Goal: Task Accomplishment & Management: Manage account settings

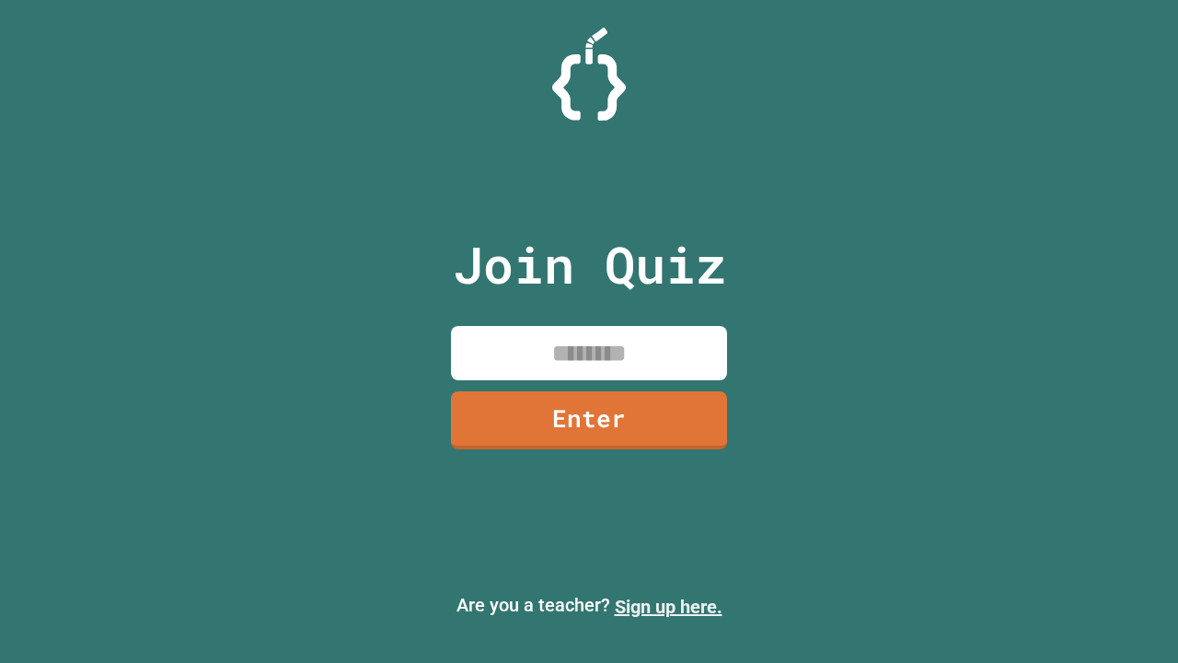
click at [668, 606] on link "Sign up here." at bounding box center [669, 606] width 108 height 22
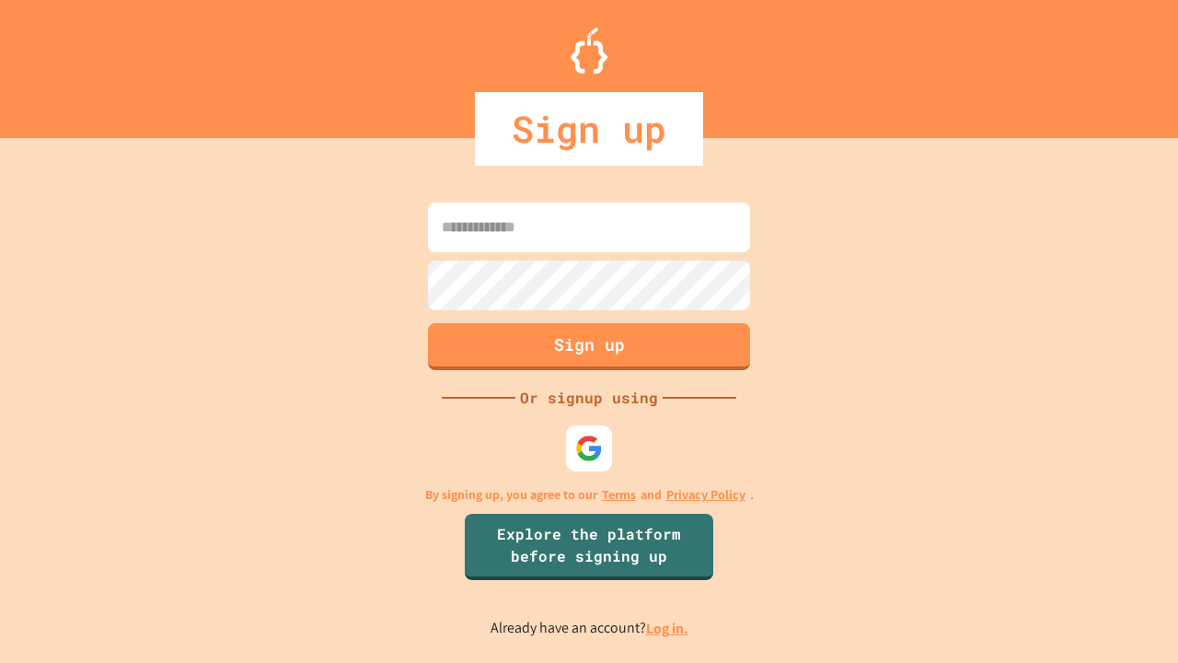
click at [668, 628] on link "Log in." at bounding box center [667, 627] width 42 height 19
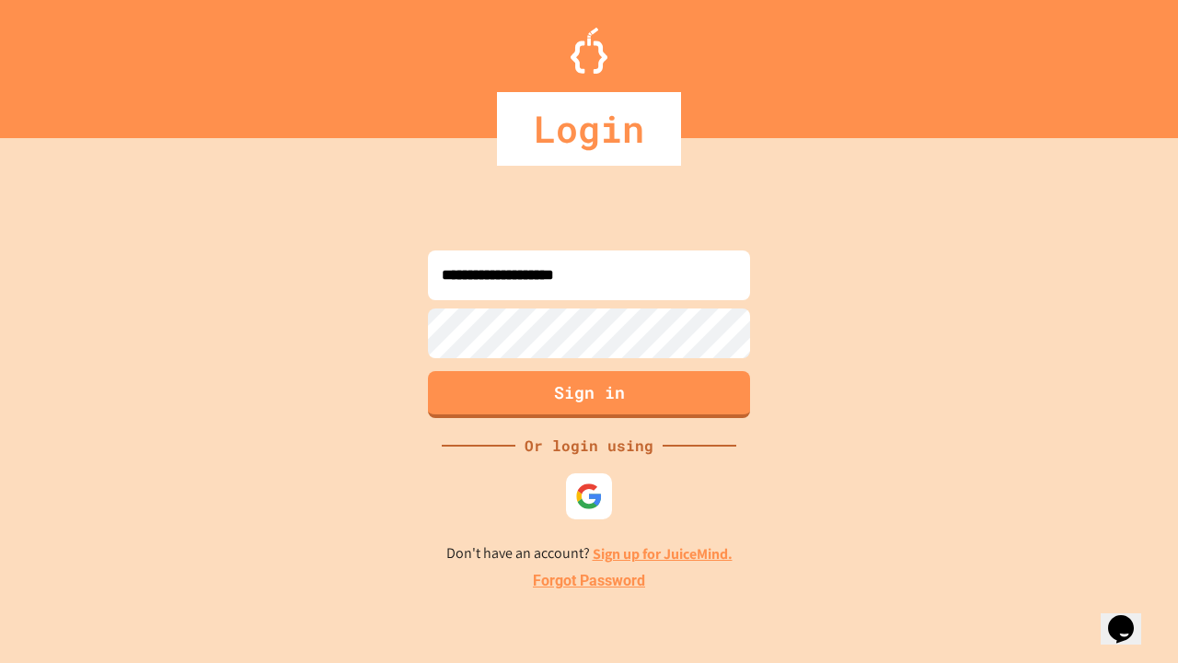
type input "**********"
